Goal: Task Accomplishment & Management: Use online tool/utility

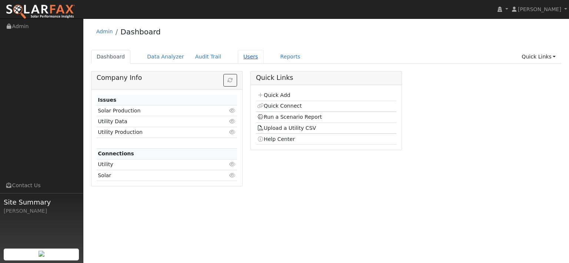
click at [264, 64] on link "Users" at bounding box center [251, 57] width 26 height 14
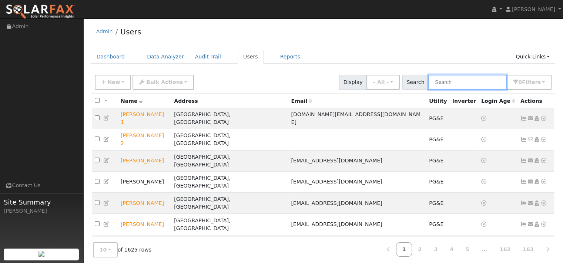
click at [429, 90] on input "text" at bounding box center [468, 82] width 79 height 15
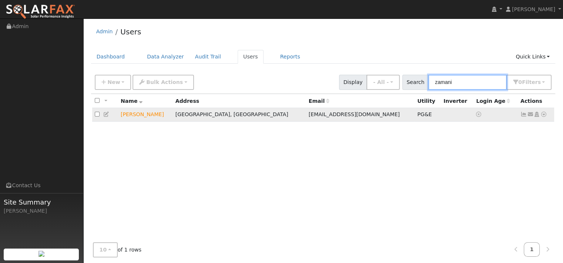
type input "zamani"
click at [541, 117] on icon at bounding box center [544, 114] width 7 height 5
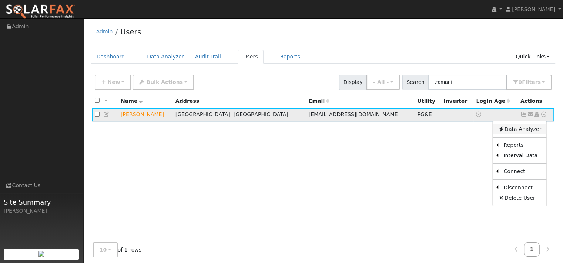
click at [523, 134] on link "Data Analyzer" at bounding box center [520, 129] width 54 height 10
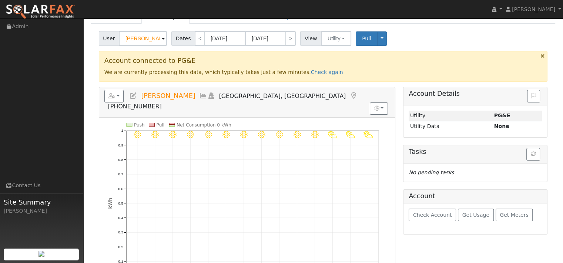
scroll to position [37, 0]
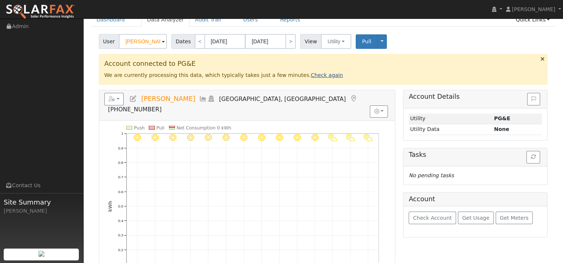
click at [343, 78] on link "Check again" at bounding box center [327, 75] width 32 height 6
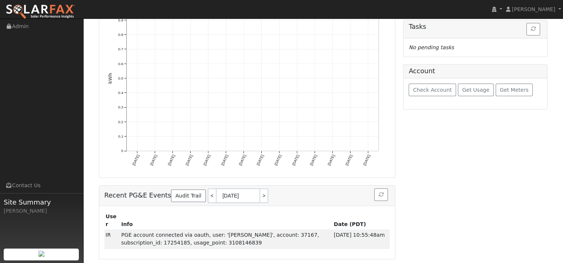
scroll to position [186, 0]
click at [483, 93] on span "Get Usage" at bounding box center [476, 90] width 27 height 6
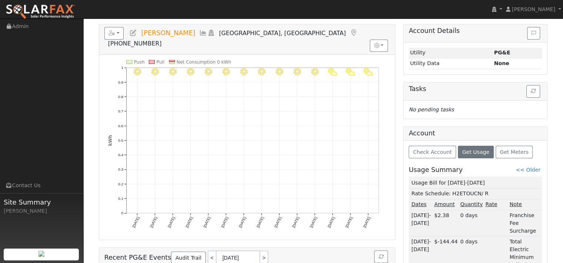
scroll to position [0, 0]
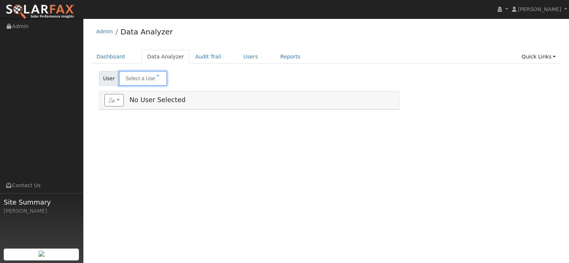
type input "[PERSON_NAME]"
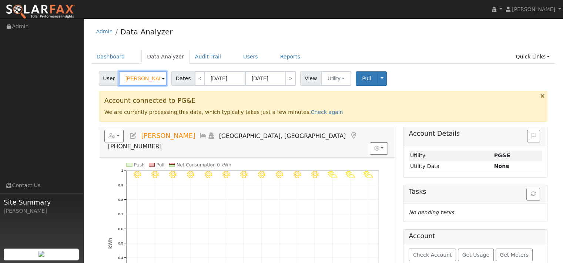
scroll to position [74, 0]
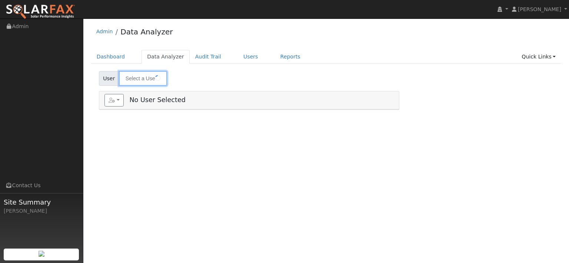
type input "[PERSON_NAME]"
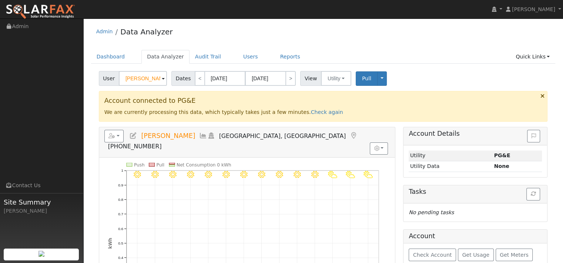
click at [299, 41] on div "Admin Data Analyzer" at bounding box center [323, 33] width 465 height 23
